Goal: Information Seeking & Learning: Check status

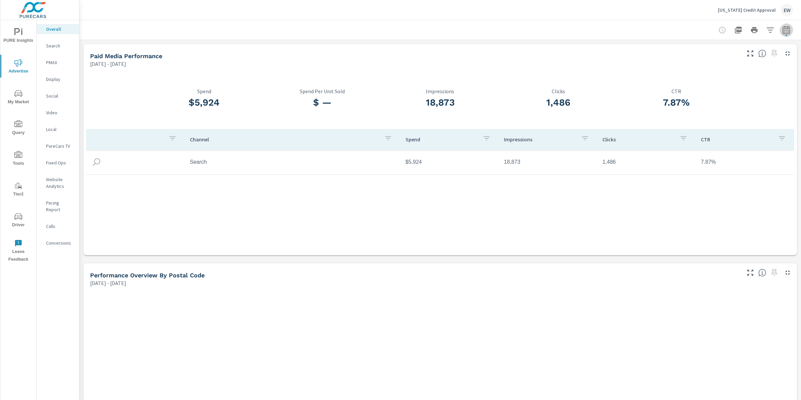
click at [782, 27] on icon "button" at bounding box center [786, 30] width 8 height 8
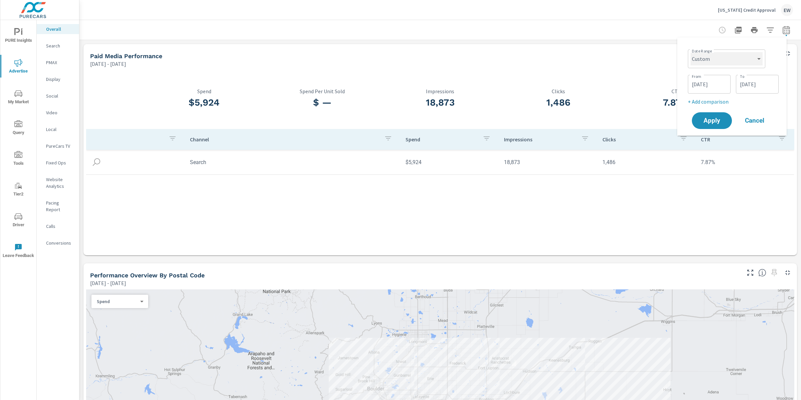
click at [730, 62] on select "Custom [DATE] Last week Last 7 days Last 14 days Last 30 days Last 45 days Last…" at bounding box center [727, 58] width 72 height 13
click at [691, 52] on select "Custom [DATE] Last week Last 7 days Last 14 days Last 30 days Last 45 days Last…" at bounding box center [727, 58] width 72 height 13
select select "Last month"
click at [720, 79] on p "+ Add comparison" at bounding box center [733, 76] width 85 height 8
select select "Previous period"
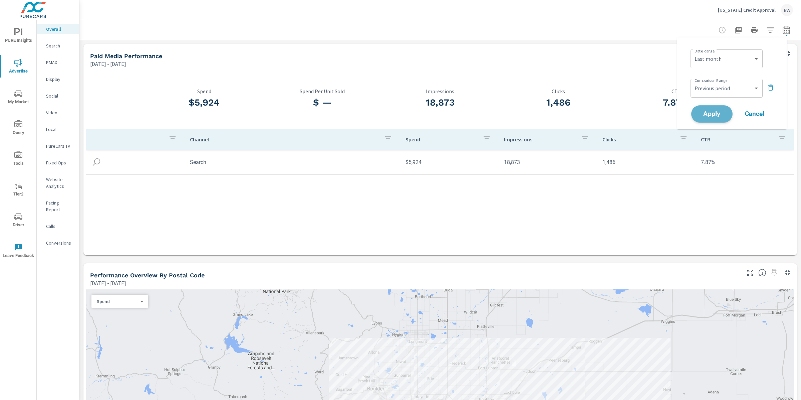
click at [713, 117] on span "Apply" at bounding box center [711, 114] width 27 height 6
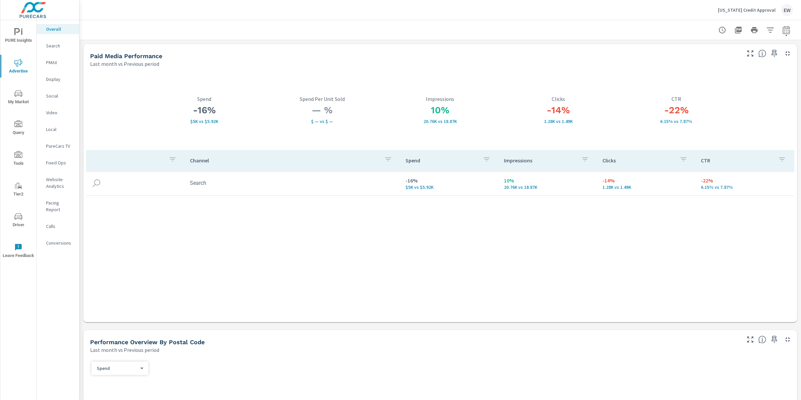
click at [70, 246] on p "Conversions" at bounding box center [60, 242] width 28 height 7
